Goal: Browse casually: Explore the website without a specific task or goal

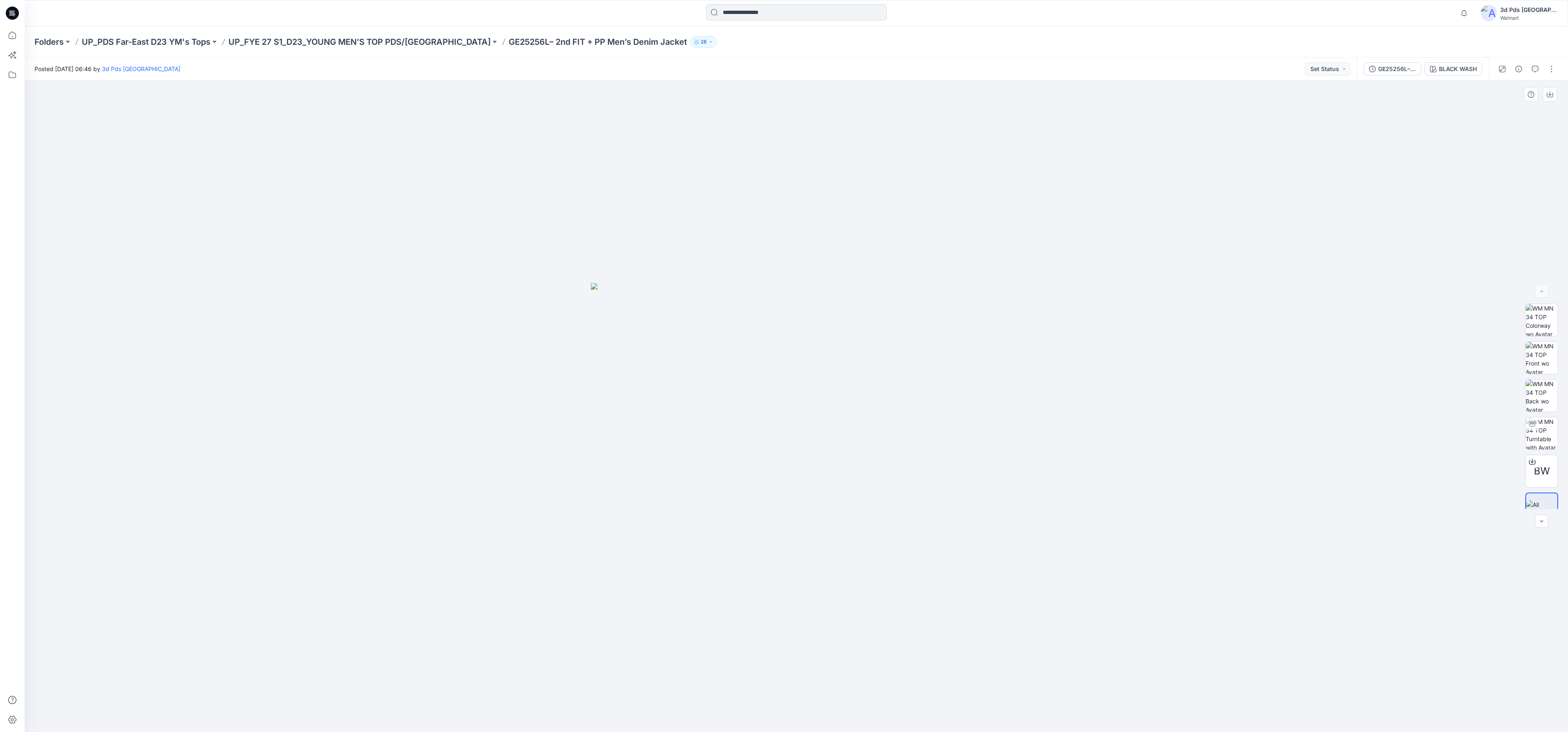
click at [1258, 293] on div at bounding box center [796, 406] width 1543 height 652
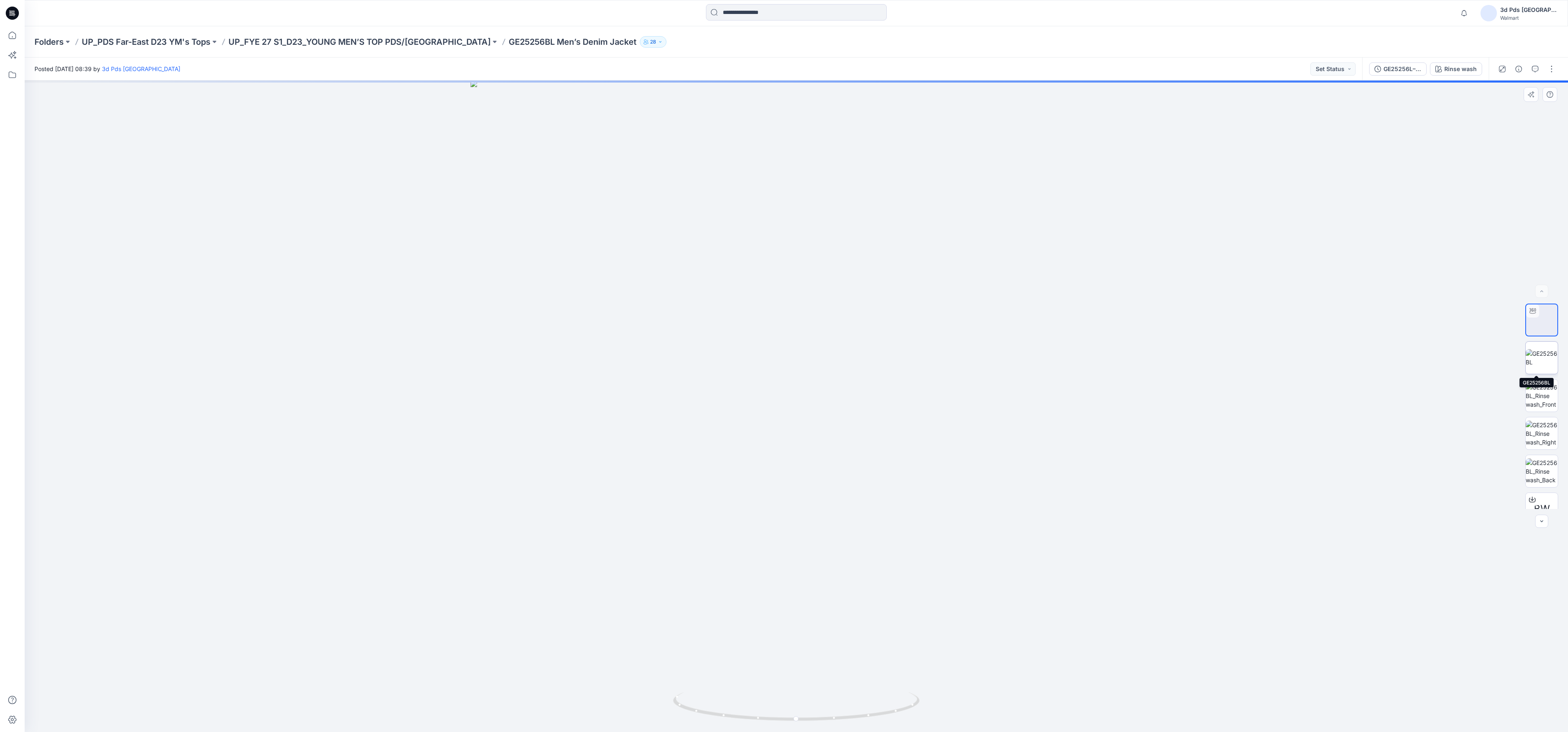
click at [1538, 360] on img at bounding box center [1541, 358] width 32 height 17
drag, startPoint x: 1541, startPoint y: 403, endPoint x: 1538, endPoint y: 408, distance: 5.8
click at [1538, 408] on img at bounding box center [1541, 396] width 32 height 26
click at [1542, 444] on img at bounding box center [1541, 433] width 32 height 26
click at [1544, 472] on img at bounding box center [1541, 471] width 32 height 26
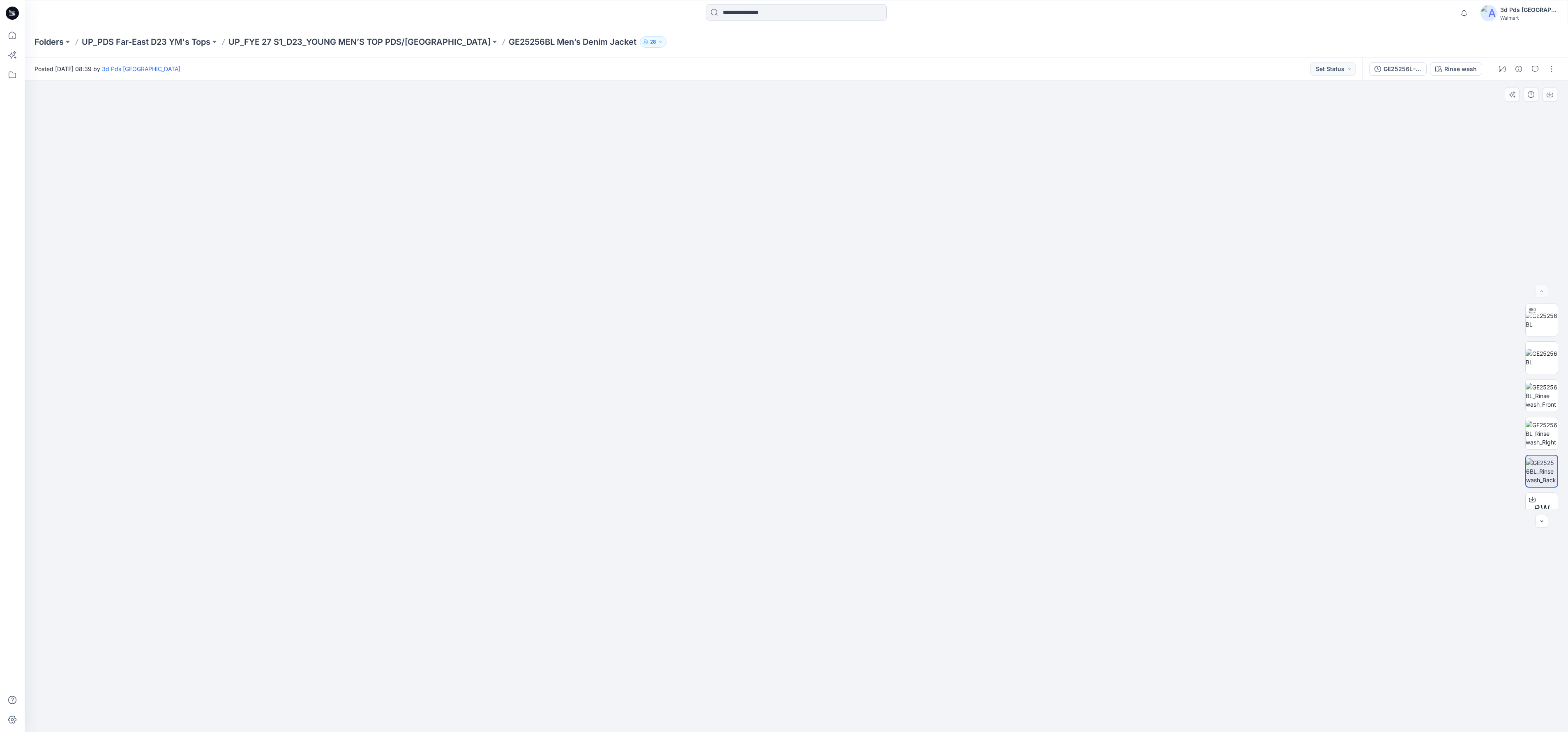
click at [1265, 204] on div at bounding box center [796, 406] width 1543 height 652
